Goal: Navigation & Orientation: Understand site structure

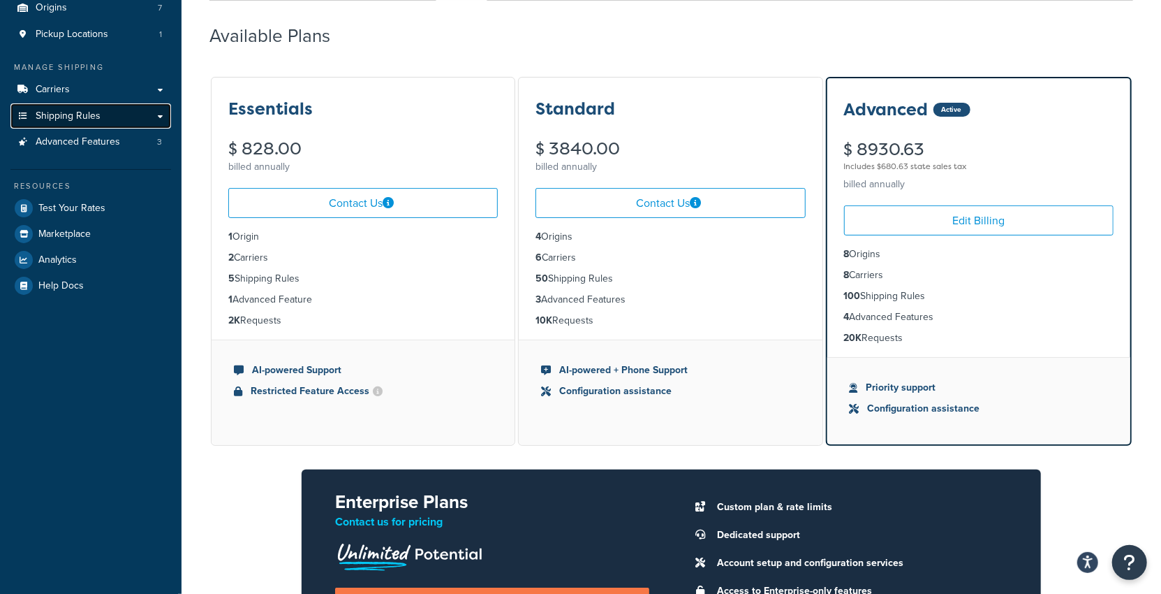
click at [86, 125] on link "Shipping Rules" at bounding box center [90, 116] width 161 height 26
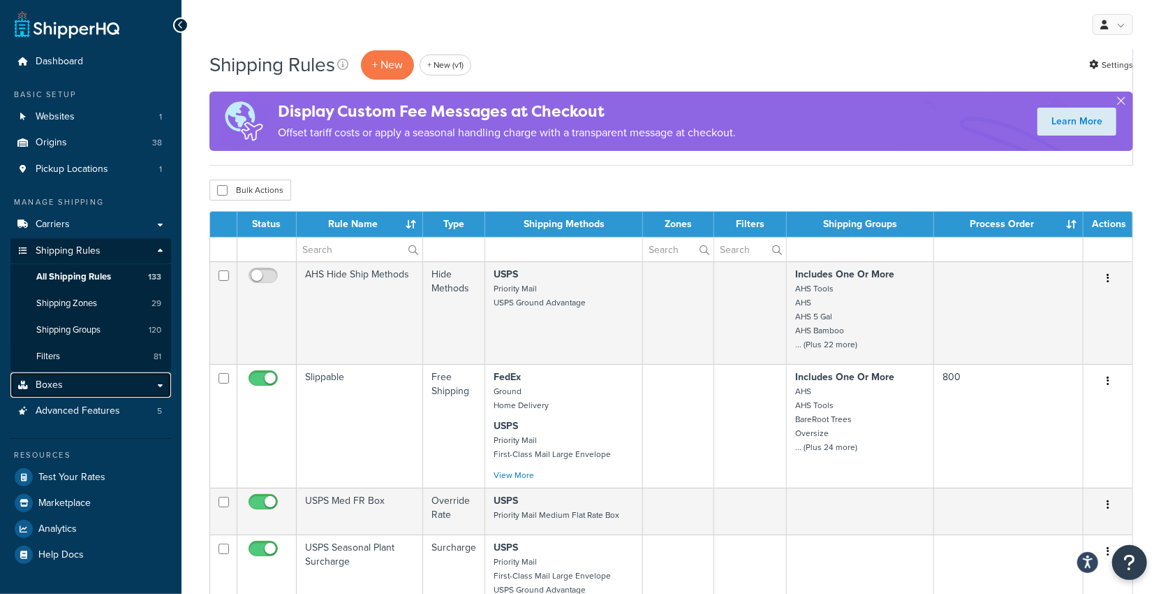
click at [107, 390] on link "Boxes" at bounding box center [90, 385] width 161 height 26
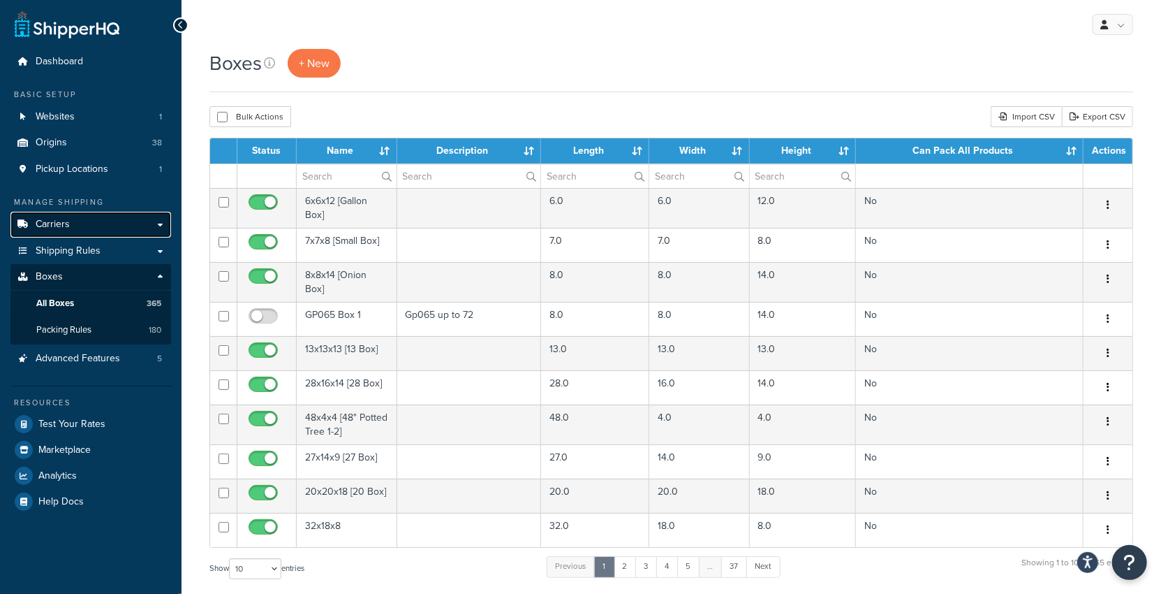
click at [113, 218] on link "Carriers" at bounding box center [90, 225] width 161 height 26
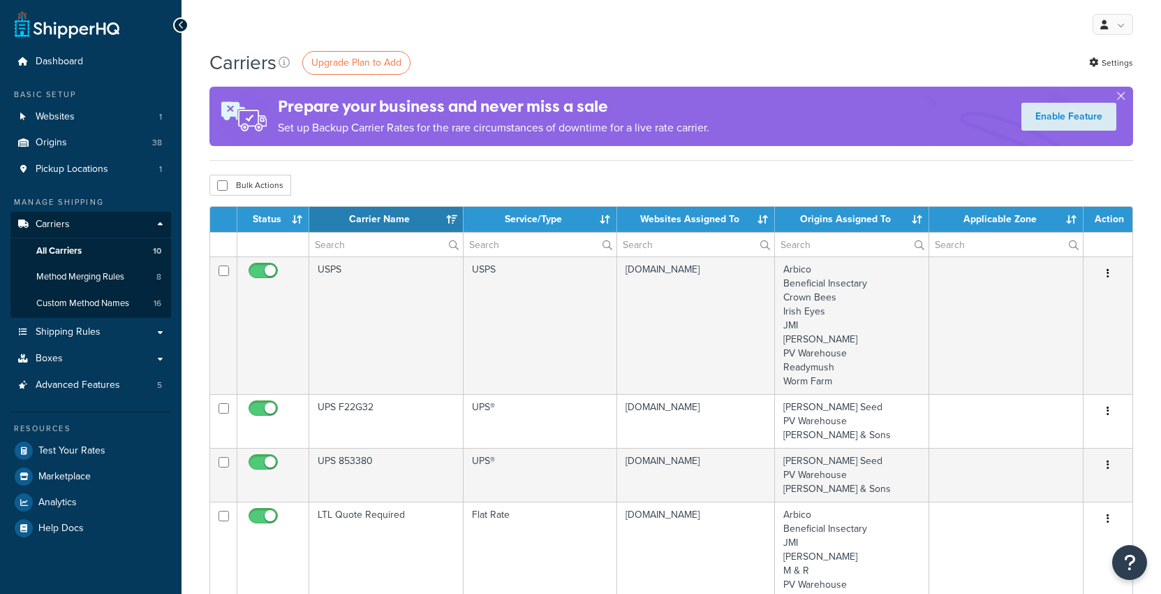
select select "15"
click at [97, 330] on span "Shipping Rules" at bounding box center [68, 332] width 65 height 12
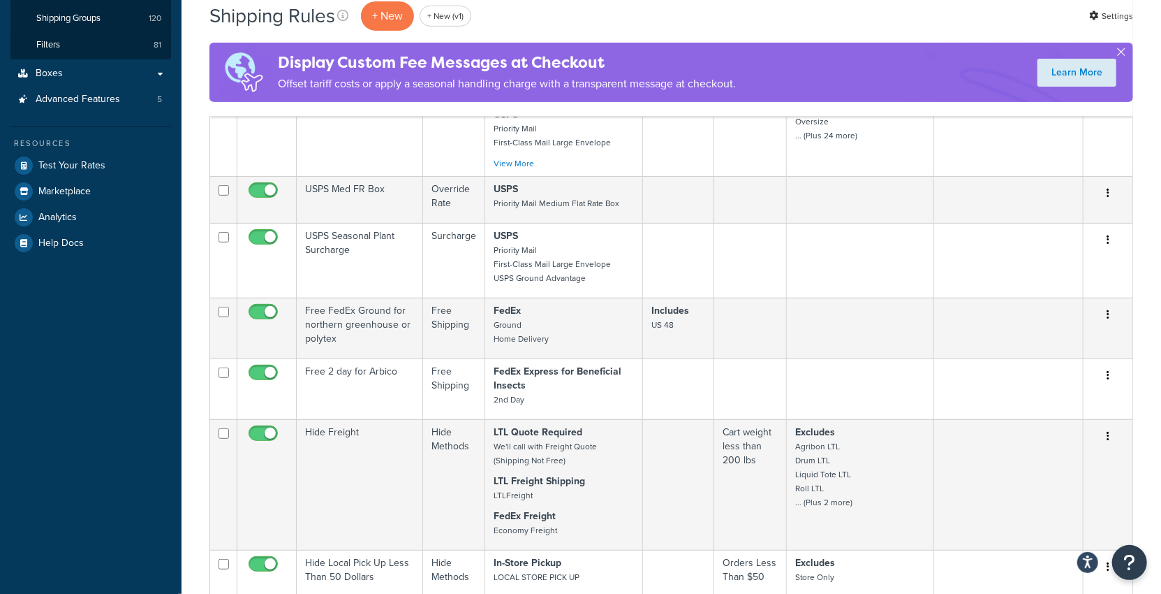
scroll to position [736, 0]
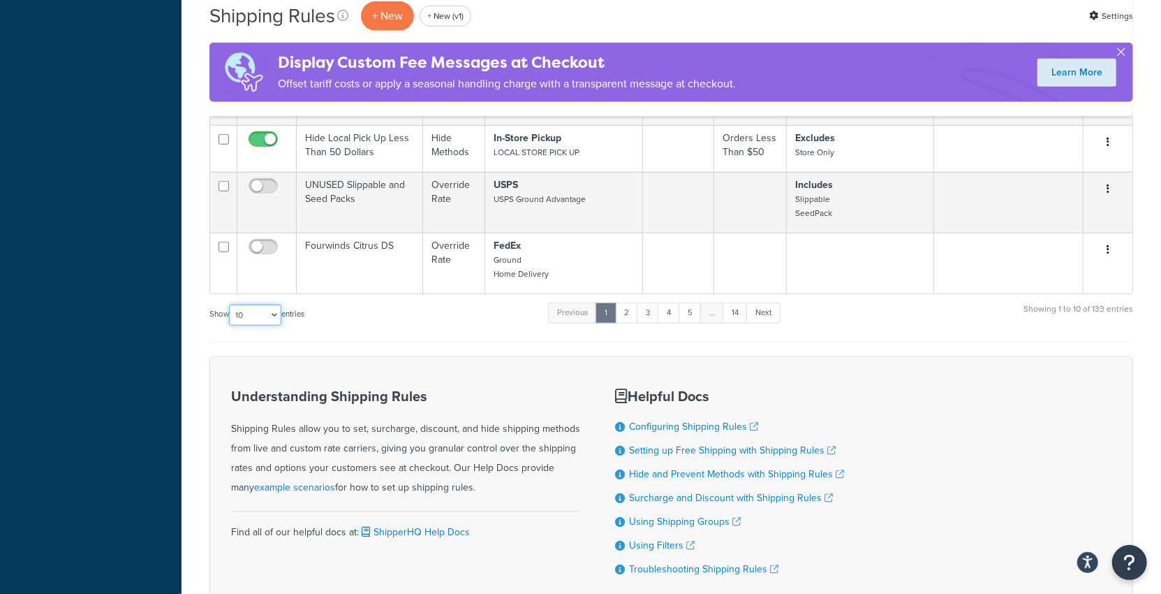
click at [263, 305] on select "10 15 25 50 100 1000" at bounding box center [255, 314] width 52 height 21
select select "1000"
click at [230, 304] on select "10 15 25 50 100 1000" at bounding box center [255, 314] width 52 height 21
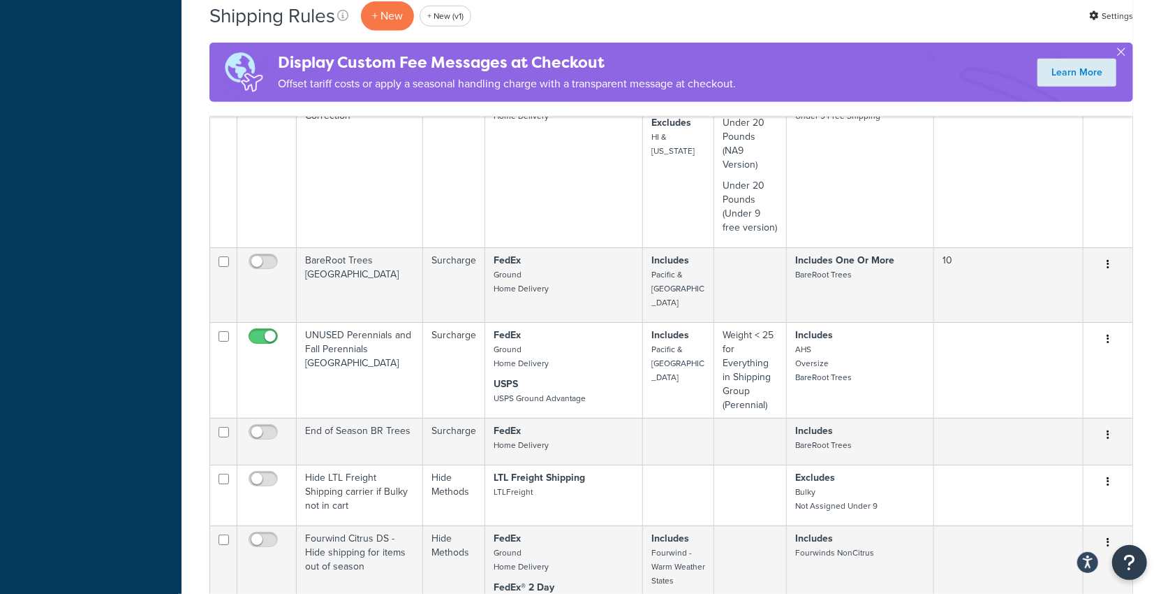
scroll to position [11450, 0]
